Goal: Information Seeking & Learning: Find specific fact

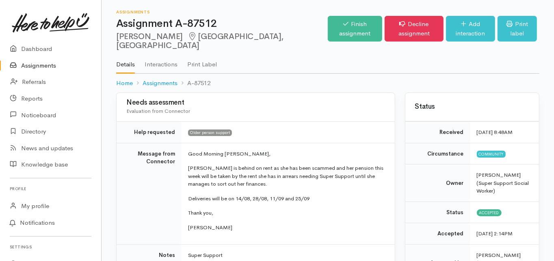
click at [40, 66] on link "Assignments" at bounding box center [50, 65] width 101 height 17
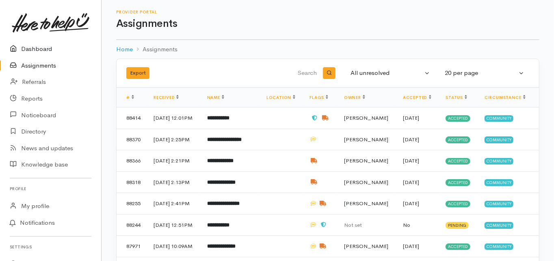
click at [43, 46] on link "Dashboard" at bounding box center [50, 49] width 101 height 17
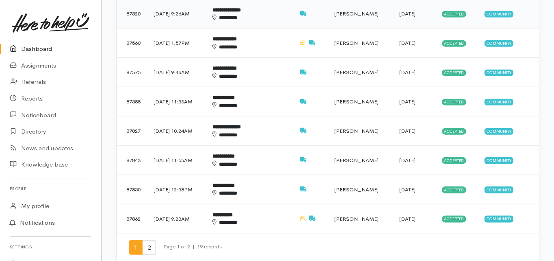
scroll to position [553, 0]
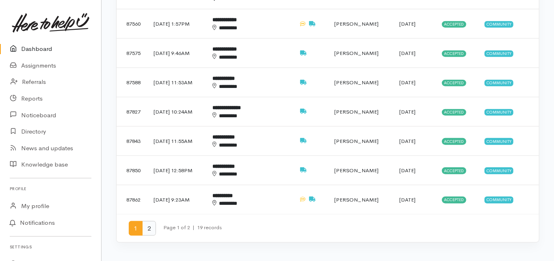
click at [148, 221] on span "2" at bounding box center [149, 228] width 14 height 15
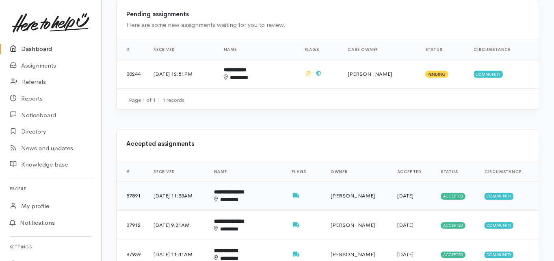
scroll to position [293, 0]
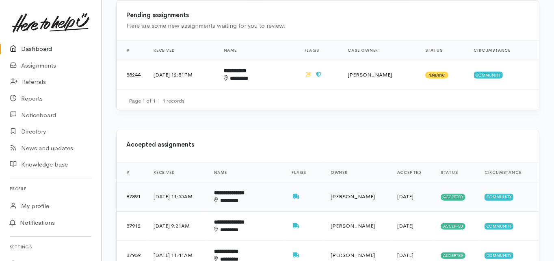
click at [252, 196] on div "********" at bounding box center [241, 200] width 54 height 8
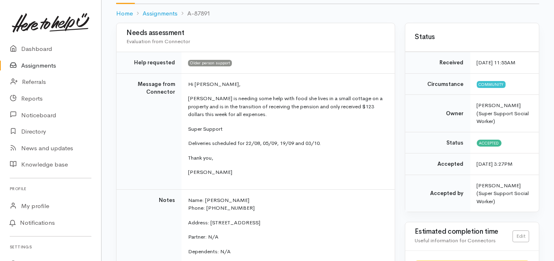
scroll to position [98, 0]
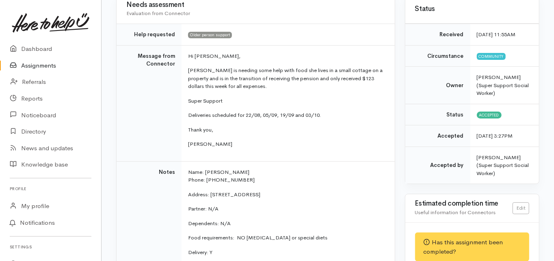
drag, startPoint x: 244, startPoint y: 161, endPoint x: 204, endPoint y: 162, distance: 40.2
click at [204, 168] on p "Name: [PERSON_NAME] Phone: [PHONE_NUMBER]" at bounding box center [286, 176] width 197 height 16
copy p "[PERSON_NAME]"
drag, startPoint x: 237, startPoint y: 171, endPoint x: 207, endPoint y: 170, distance: 30.1
click at [207, 170] on p "Name: [PERSON_NAME] Phone: [PHONE_NUMBER]" at bounding box center [286, 176] width 197 height 16
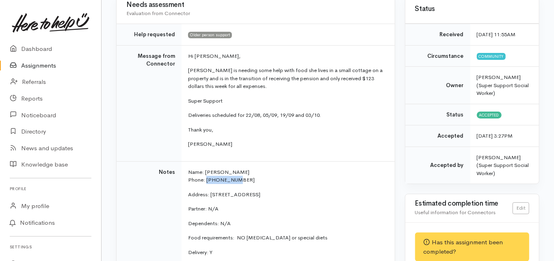
copy p "0221025227"
drag, startPoint x: 211, startPoint y: 184, endPoint x: 287, endPoint y: 187, distance: 76.5
click at [287, 190] on p "Address: [STREET_ADDRESS]" at bounding box center [286, 194] width 197 height 8
copy p "[STREET_ADDRESS]"
click at [152, 194] on td "Notes" at bounding box center [149, 223] width 65 height 124
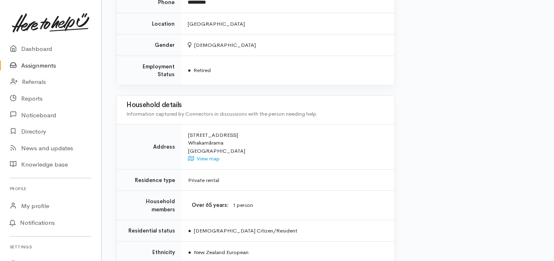
scroll to position [618, 0]
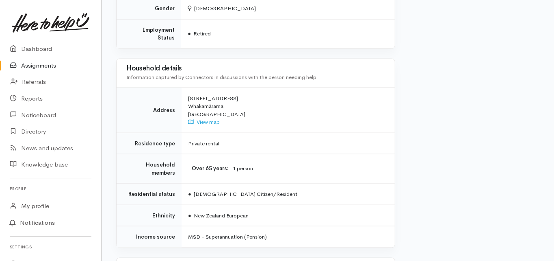
click at [388, 154] on td "Over 65 years 1 person" at bounding box center [288, 168] width 213 height 29
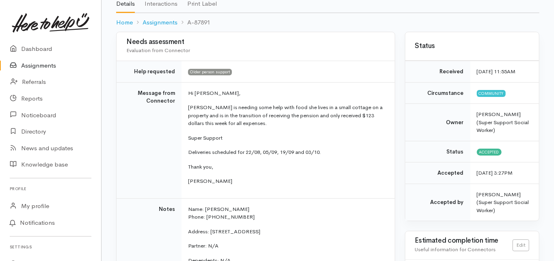
scroll to position [65, 0]
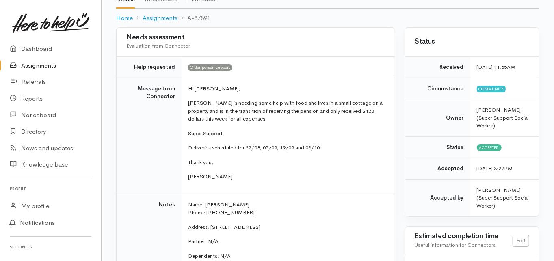
click at [125, 133] on td "Message from Connector" at bounding box center [149, 136] width 65 height 116
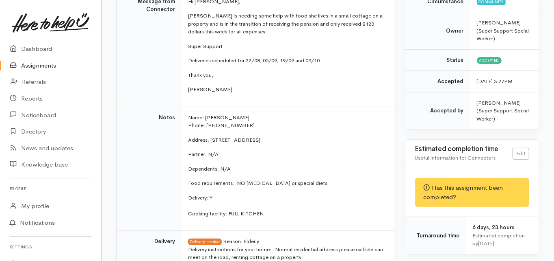
scroll to position [163, 0]
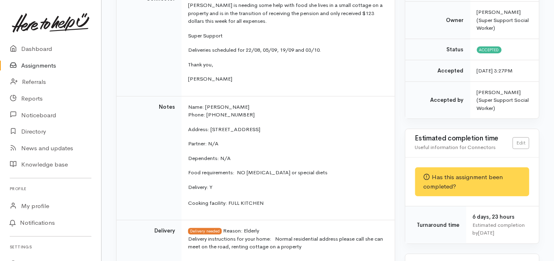
click at [123, 132] on td "Notes" at bounding box center [149, 158] width 65 height 124
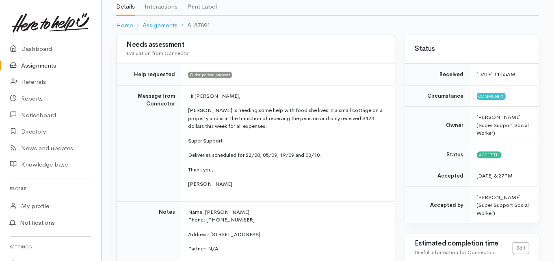
scroll to position [65, 0]
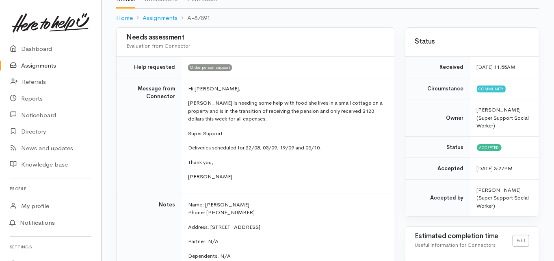
click at [139, 157] on td "Message from Connector" at bounding box center [149, 136] width 65 height 116
click at [119, 193] on td "Notes" at bounding box center [149, 255] width 65 height 124
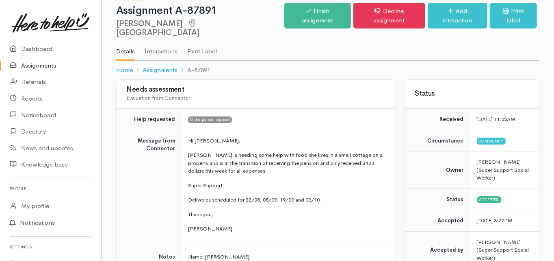
scroll to position [0, 0]
